Goal: Task Accomplishment & Management: Use online tool/utility

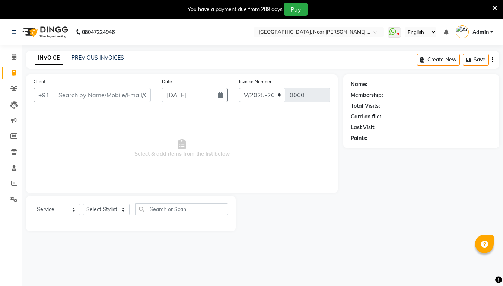
select select "5103"
select select "service"
type input "9"
click at [13, 56] on icon at bounding box center [14, 57] width 5 height 6
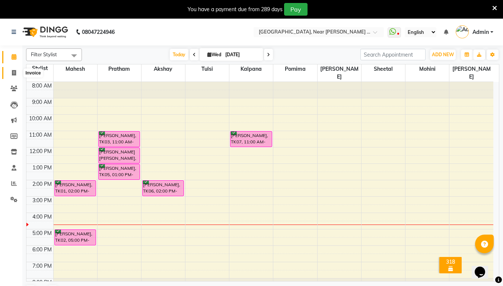
click at [16, 75] on icon at bounding box center [14, 73] width 4 height 6
select select "service"
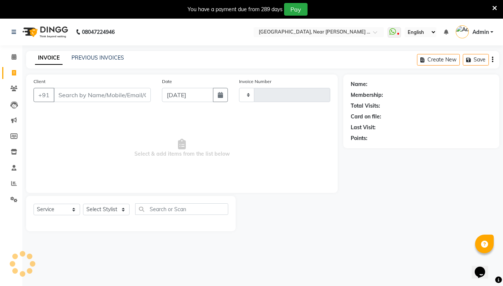
type input "0060"
select select "5103"
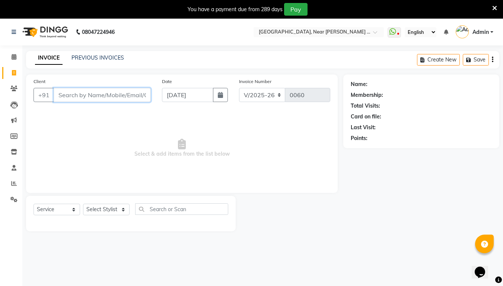
click at [83, 101] on input "Client" at bounding box center [102, 95] width 97 height 14
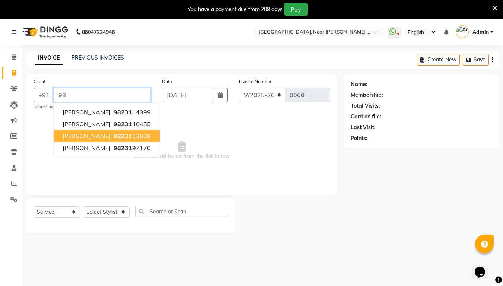
type input "9"
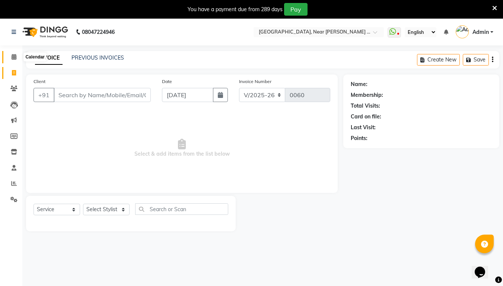
drag, startPoint x: 11, startPoint y: 54, endPoint x: 17, endPoint y: 60, distance: 8.5
click at [12, 54] on icon at bounding box center [14, 57] width 5 height 6
